Goal: Find specific fact: Find specific fact

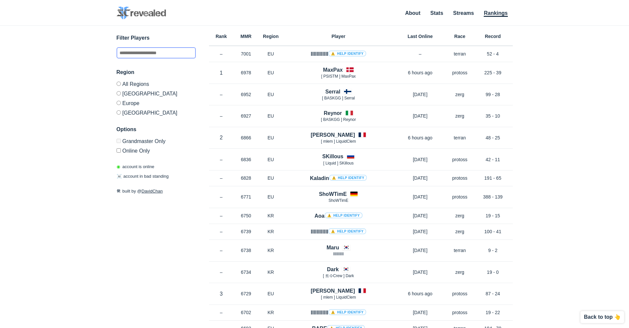
click at [159, 55] on input "text" at bounding box center [156, 52] width 79 height 11
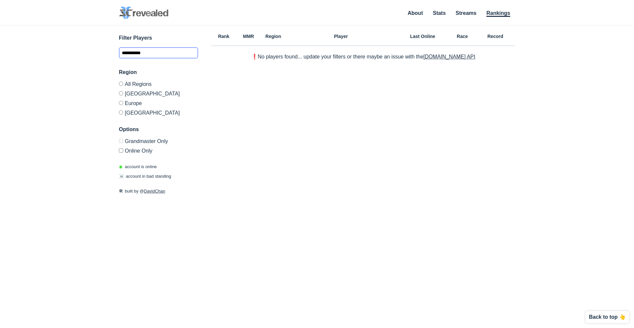
type input "**********"
